Goal: Navigation & Orientation: Understand site structure

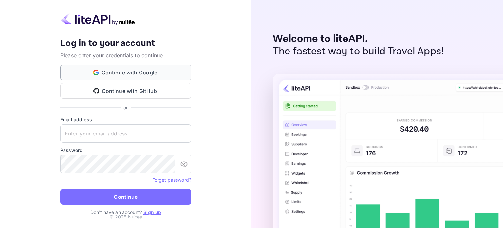
click at [148, 69] on button "Continue with Google" at bounding box center [125, 73] width 131 height 16
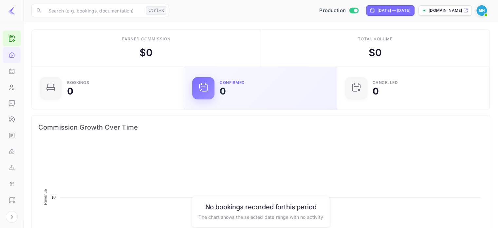
scroll to position [102, 144]
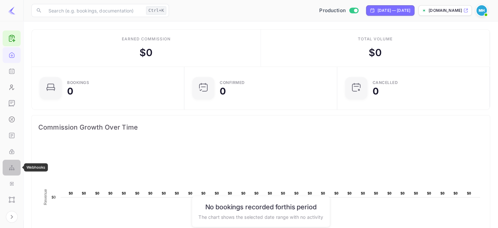
click at [13, 166] on icon "Webhooks" at bounding box center [12, 167] width 7 height 7
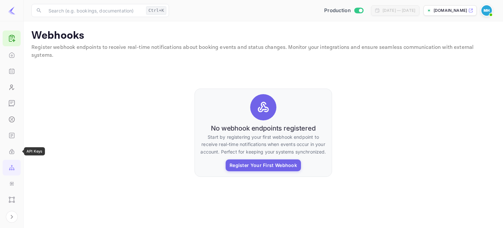
click at [12, 152] on icon "API Keys" at bounding box center [12, 151] width 7 height 7
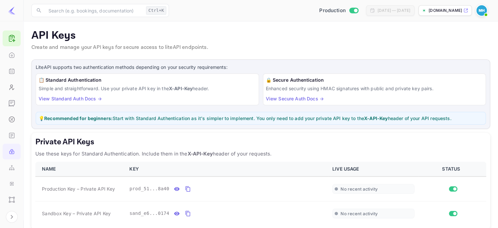
scroll to position [108, 0]
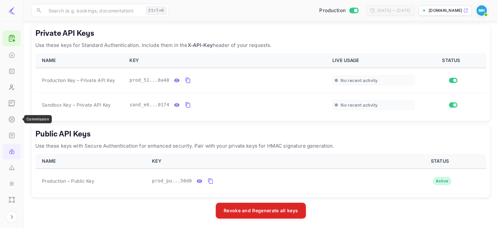
click at [9, 120] on icon "Commission" at bounding box center [12, 119] width 7 height 7
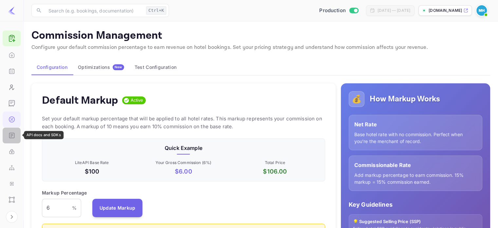
click at [11, 134] on icon "API docs and SDKs" at bounding box center [11, 134] width 2 height 0
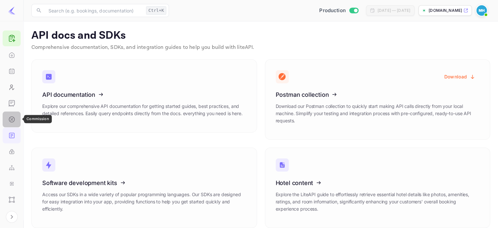
click at [10, 121] on icon "Commission" at bounding box center [12, 119] width 7 height 7
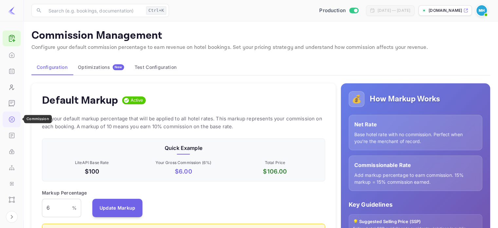
scroll to position [111, 278]
click at [11, 107] on div "Earnings" at bounding box center [12, 103] width 18 height 16
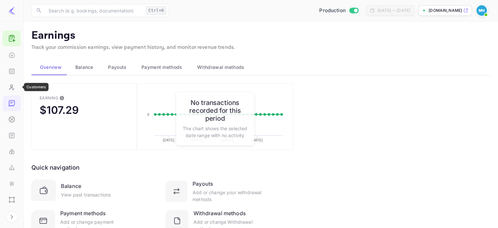
click at [11, 90] on icon "Customers" at bounding box center [12, 87] width 7 height 7
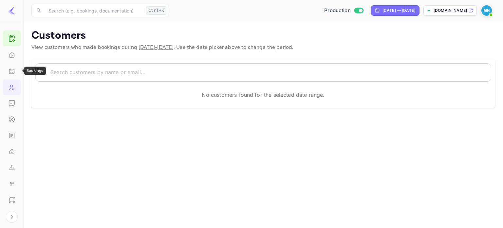
click at [11, 77] on div "Bookings" at bounding box center [12, 71] width 18 height 16
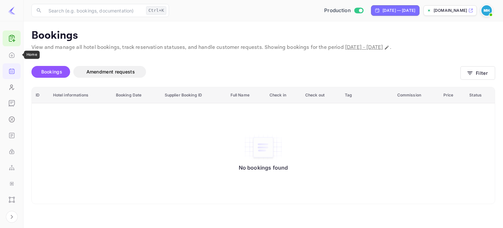
click at [13, 57] on icon "Home" at bounding box center [12, 55] width 7 height 7
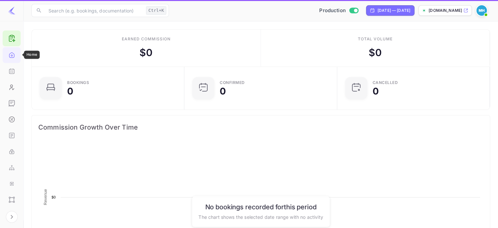
scroll to position [102, 144]
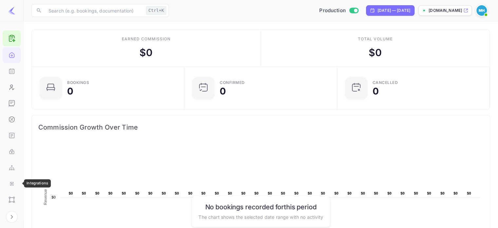
click at [11, 186] on icon "Integrations" at bounding box center [12, 183] width 7 height 7
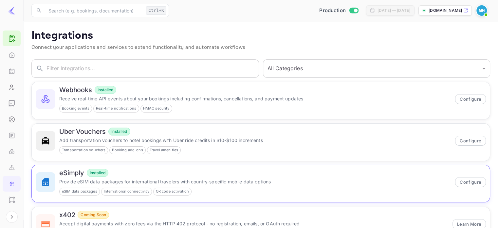
scroll to position [70, 0]
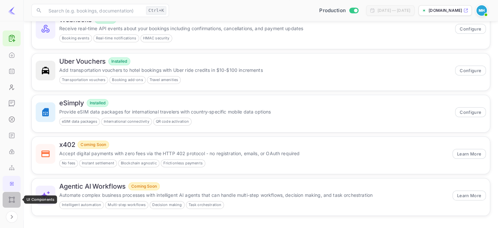
click at [15, 198] on div "UI Components" at bounding box center [12, 200] width 18 height 16
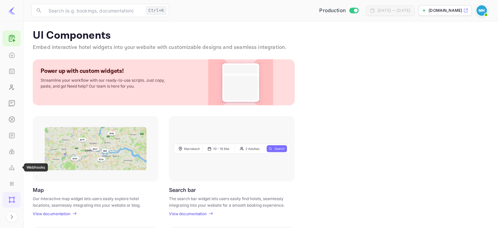
click at [11, 169] on icon "Webhooks" at bounding box center [12, 167] width 7 height 7
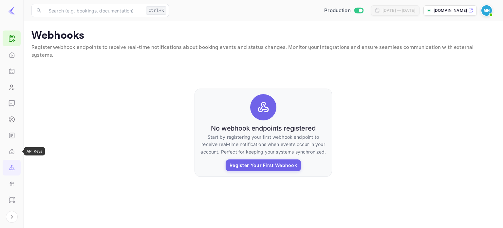
click at [12, 154] on icon "API Keys" at bounding box center [12, 151] width 7 height 7
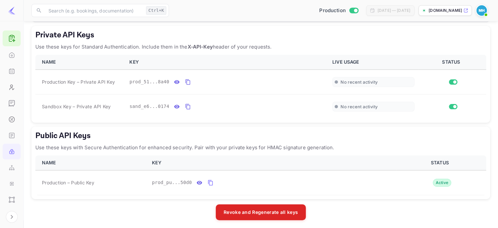
scroll to position [107, 0]
